Goal: Find specific page/section: Find specific page/section

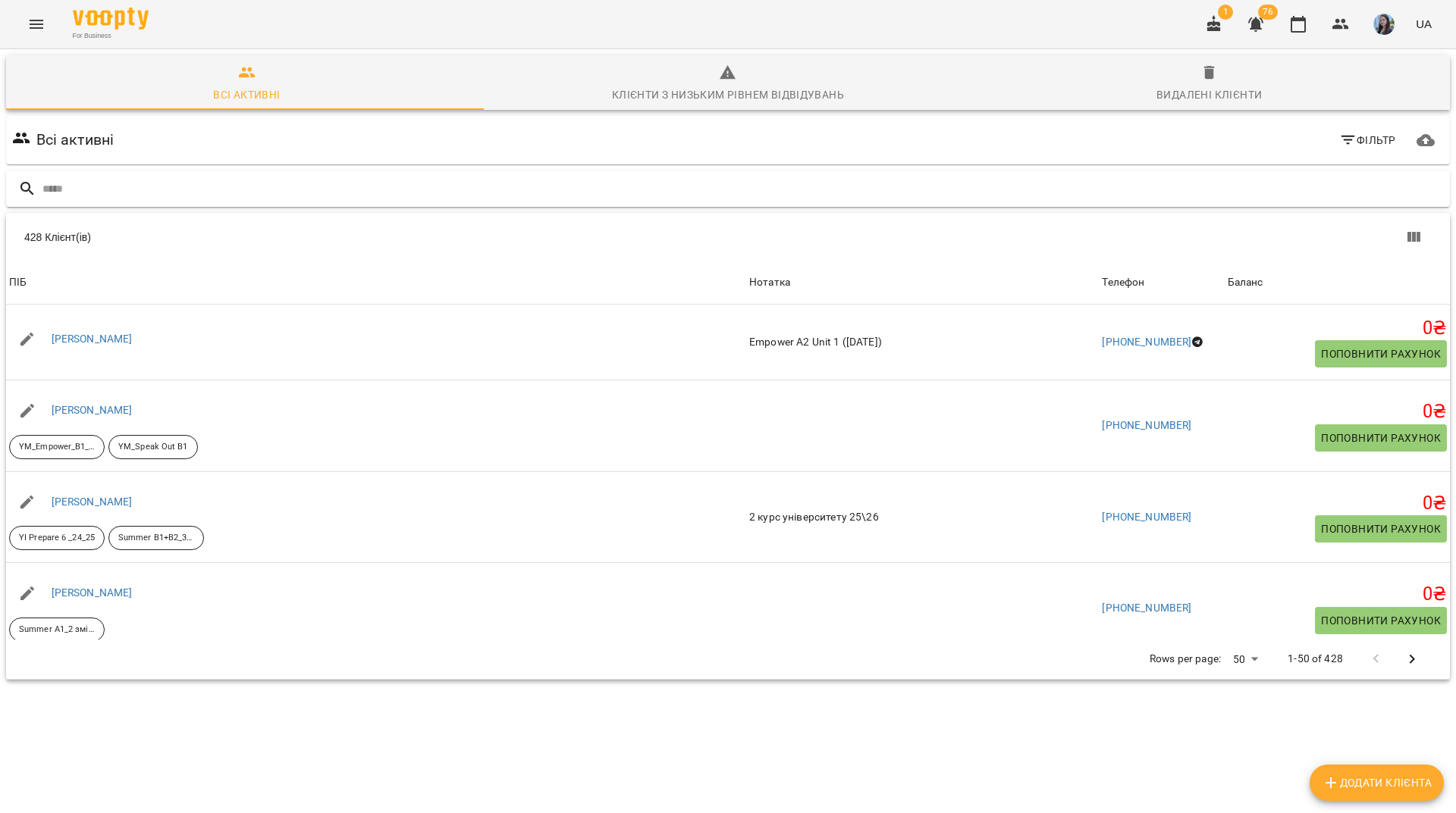
click at [674, 180] on input "text" at bounding box center [743, 189] width 1401 height 25
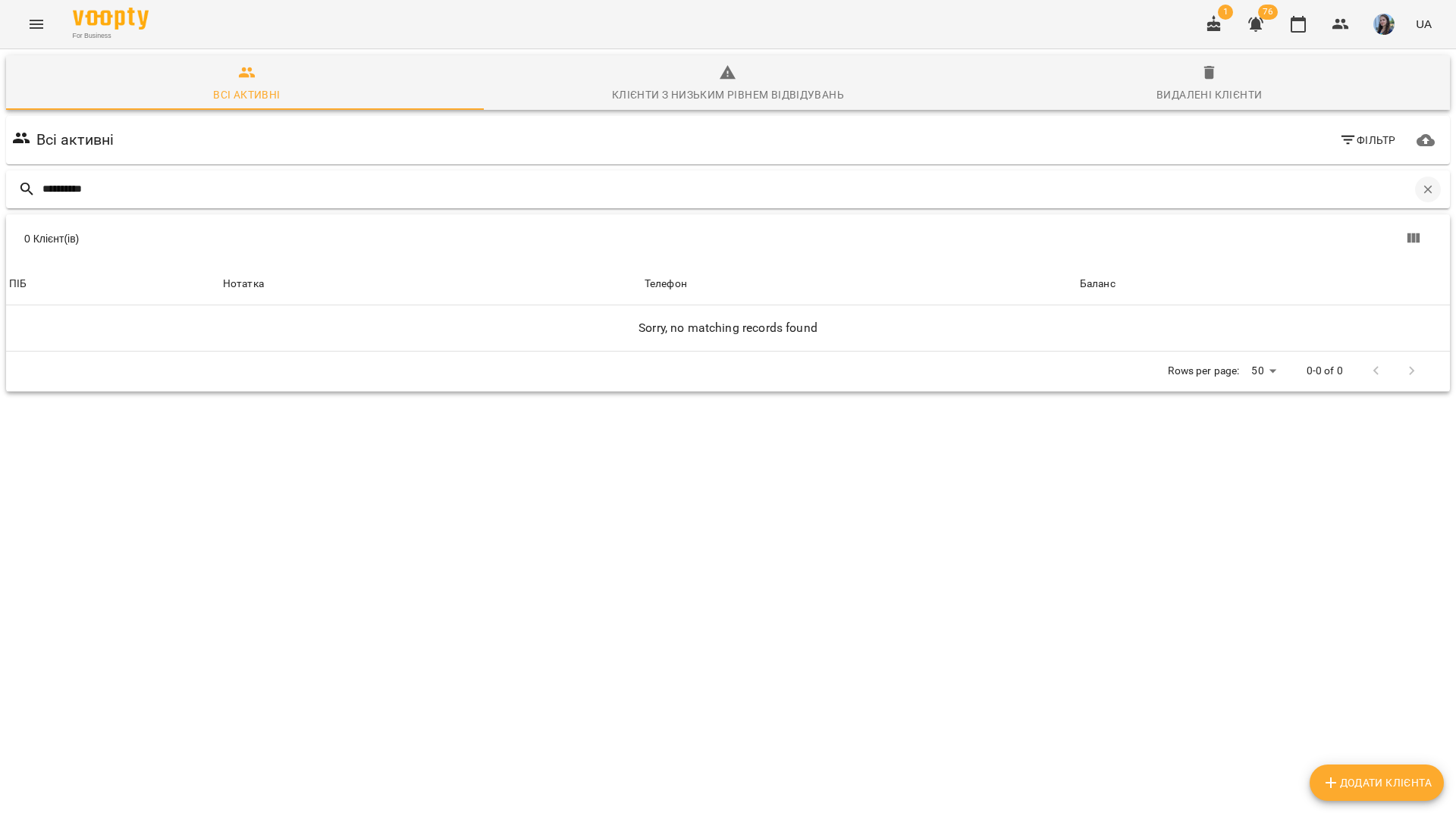
type input "**********"
click at [1421, 186] on icon "button" at bounding box center [1427, 189] width 13 height 13
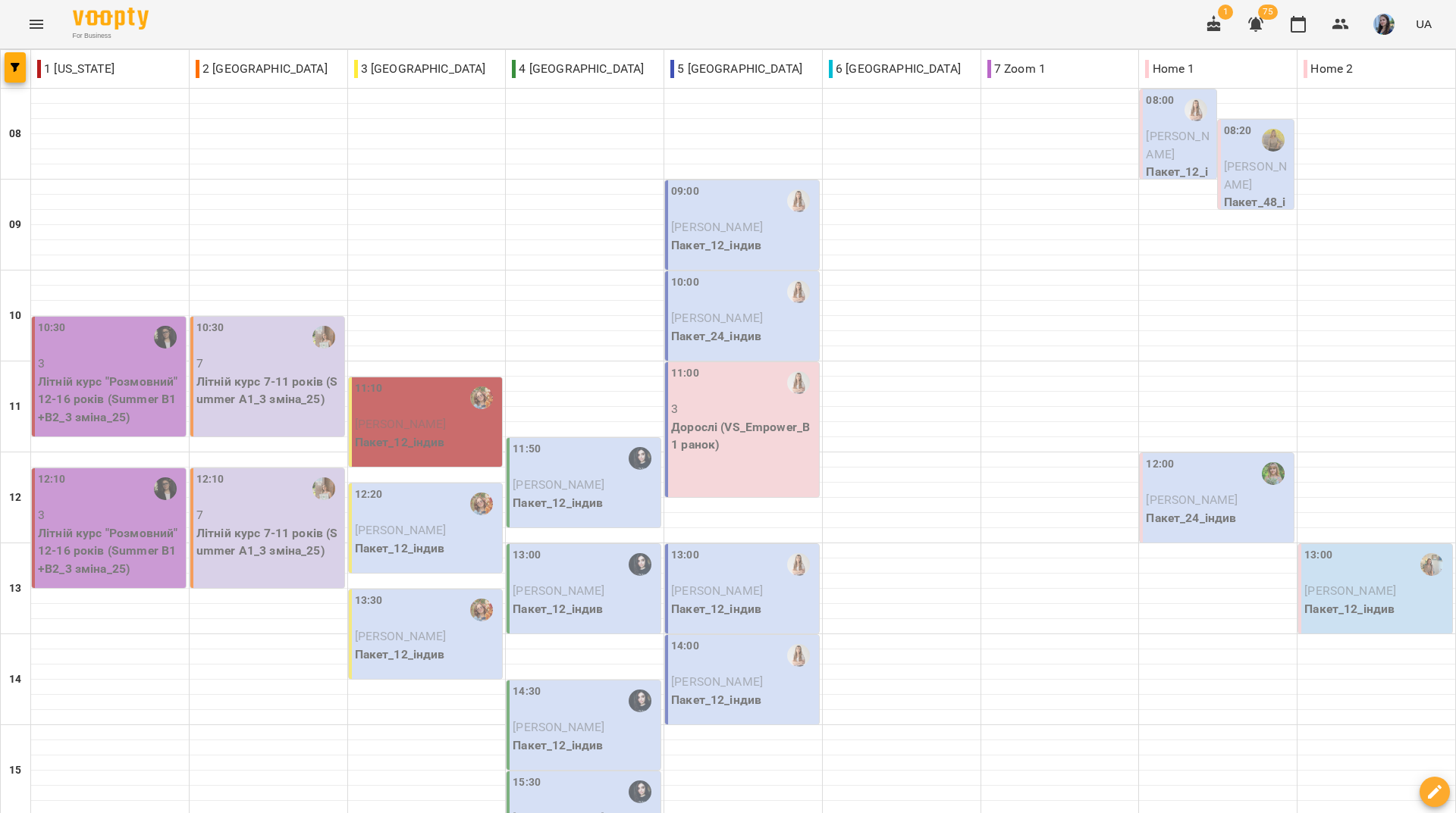
scroll to position [559, 0]
